Goal: Task Accomplishment & Management: Use online tool/utility

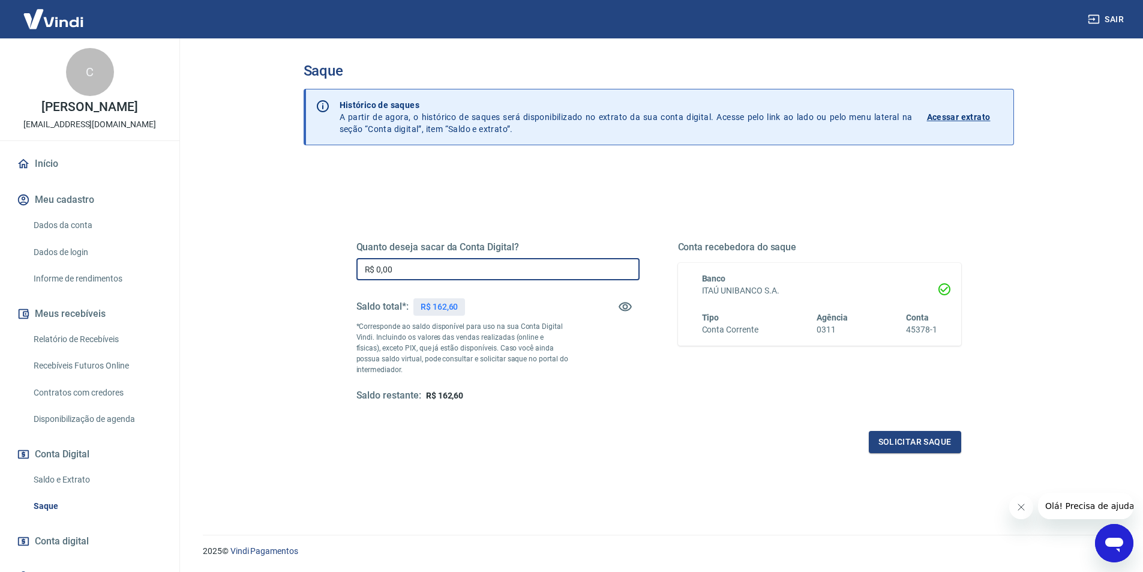
click at [481, 277] on input "R$ 0,00" at bounding box center [497, 269] width 283 height 22
type input "R$ 162,60"
click at [911, 441] on button "Solicitar saque" at bounding box center [915, 442] width 92 height 22
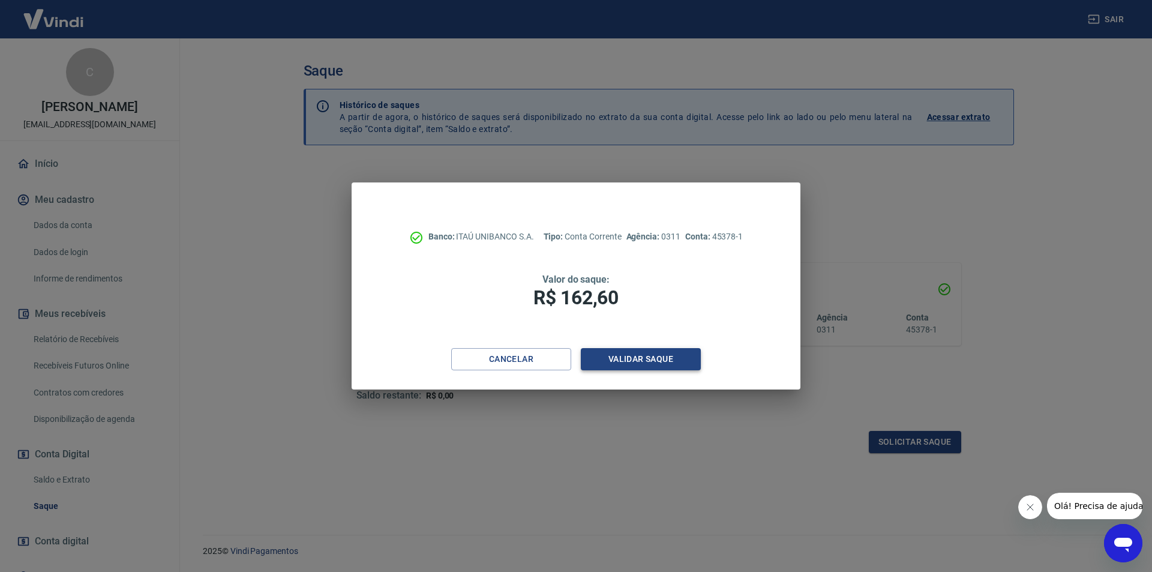
click at [643, 361] on button "Validar saque" at bounding box center [641, 359] width 120 height 22
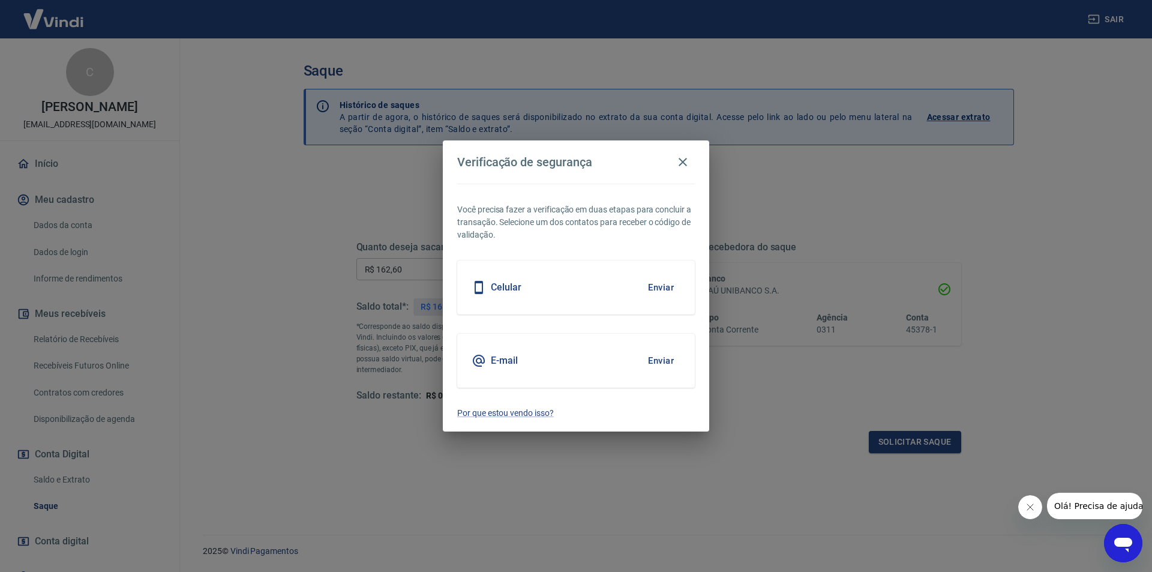
click at [560, 356] on div "E-mail Enviar" at bounding box center [576, 361] width 238 height 54
click at [656, 361] on button "Enviar" at bounding box center [660, 360] width 39 height 25
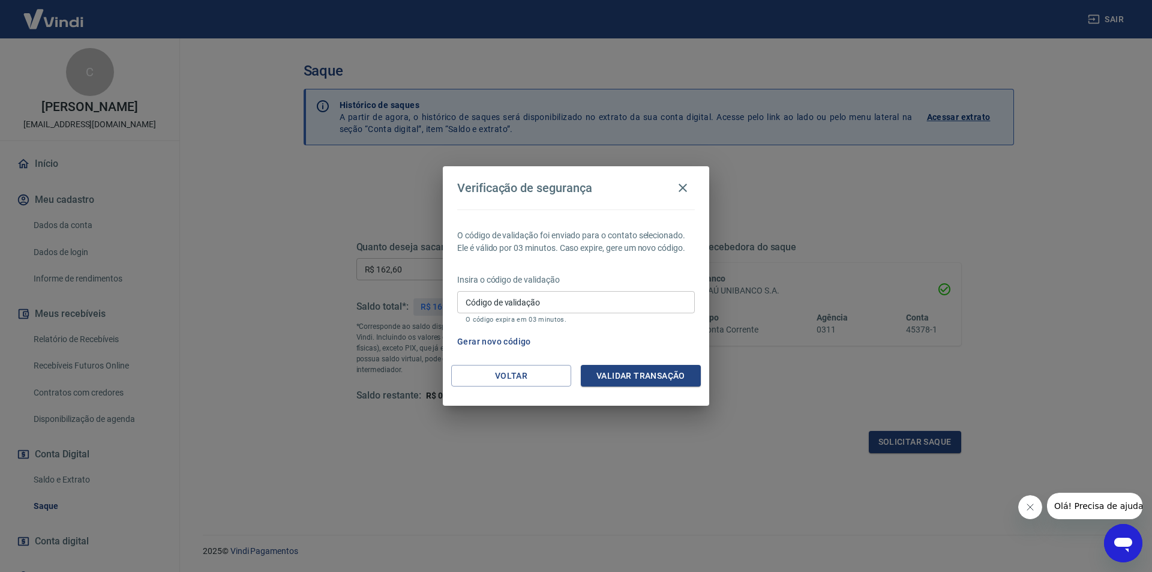
click at [533, 301] on input "Código de validação" at bounding box center [576, 302] width 238 height 22
paste input "703369"
type input "703369"
click at [638, 371] on button "Validar transação" at bounding box center [641, 376] width 120 height 22
click button "Ir para o extrato"
